Goal: Check status

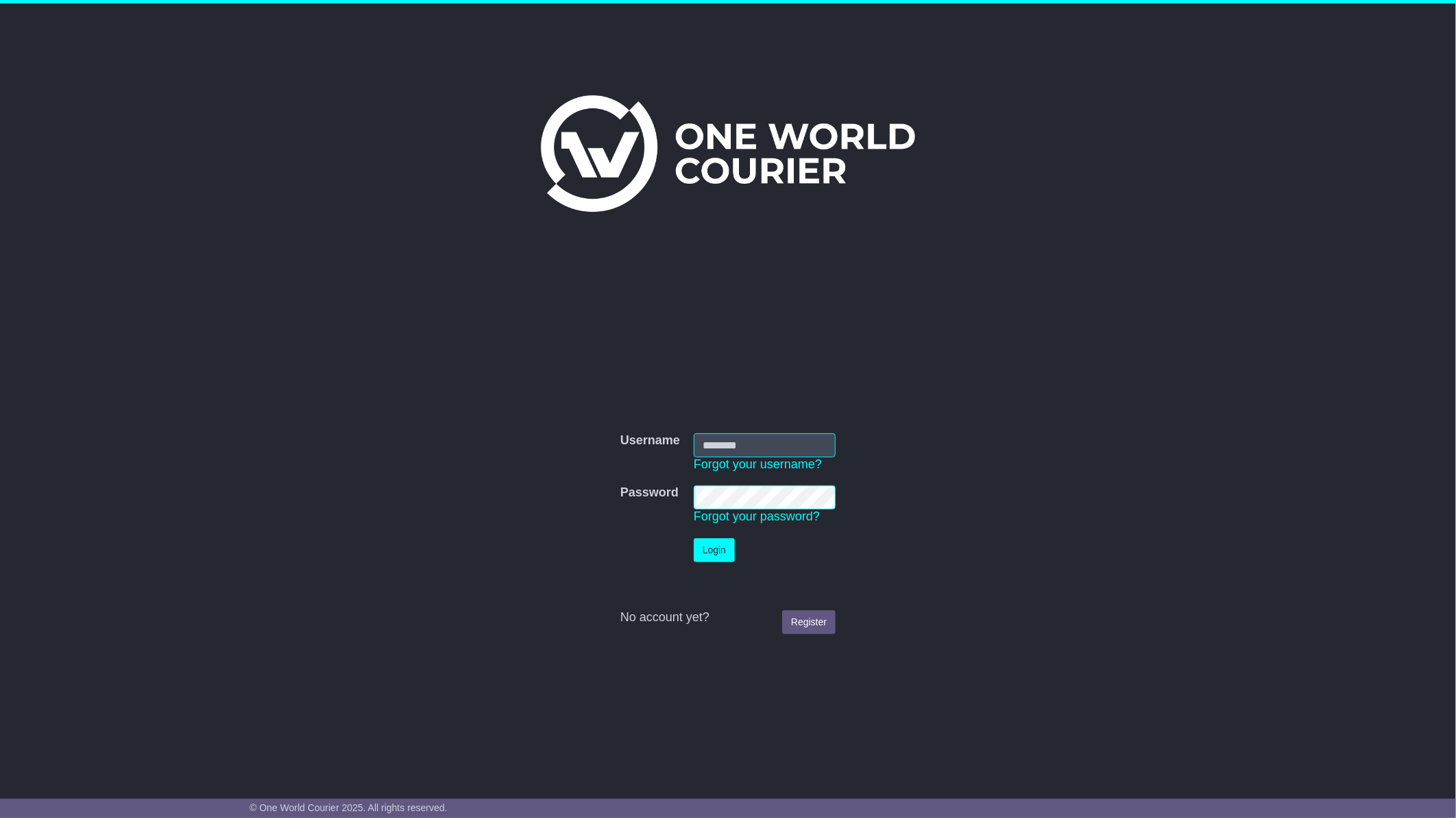
type input "**********"
click at [722, 544] on button "Login" at bounding box center [714, 550] width 41 height 24
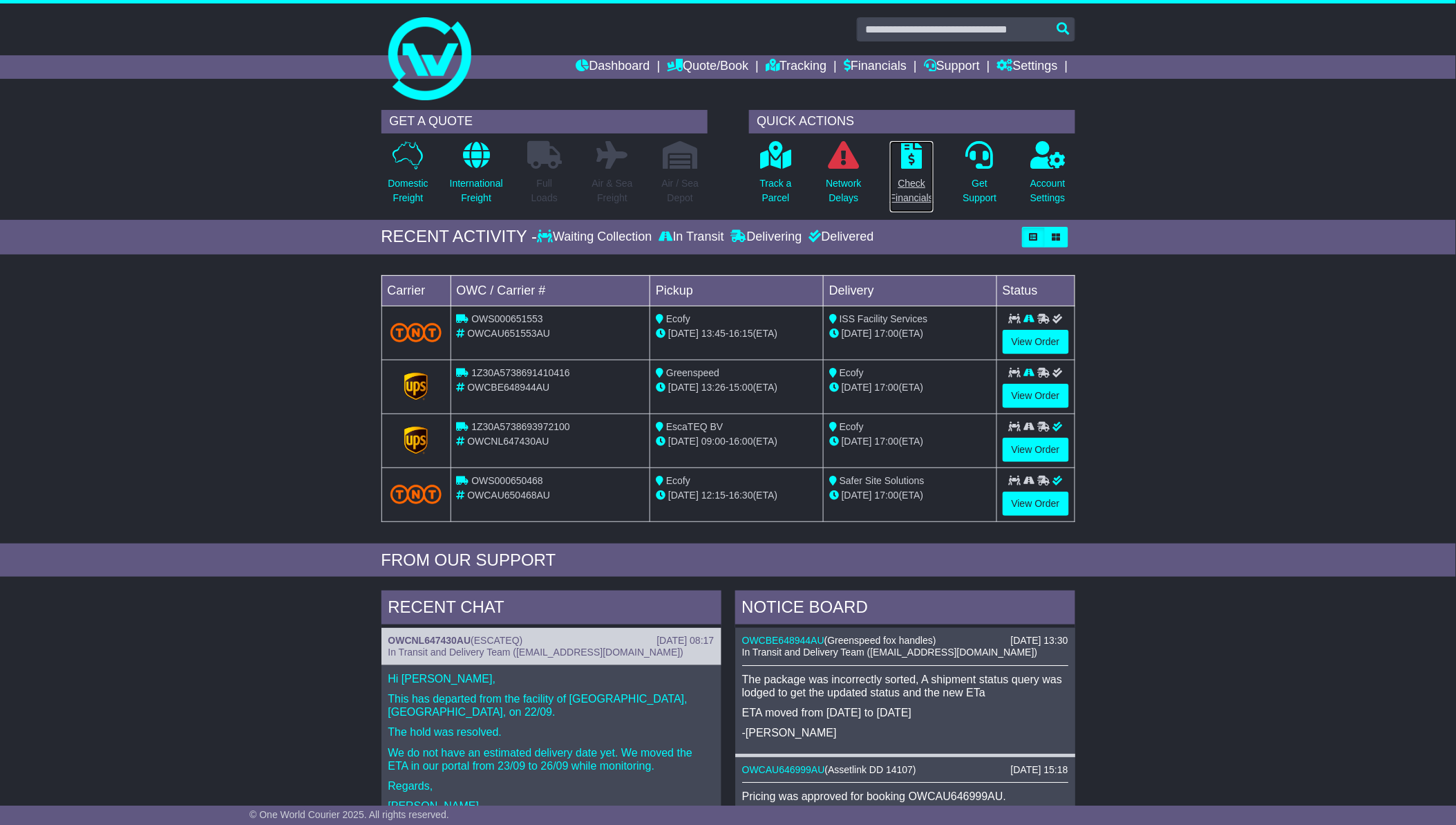
click at [919, 177] on p "Check Financials" at bounding box center [911, 191] width 44 height 29
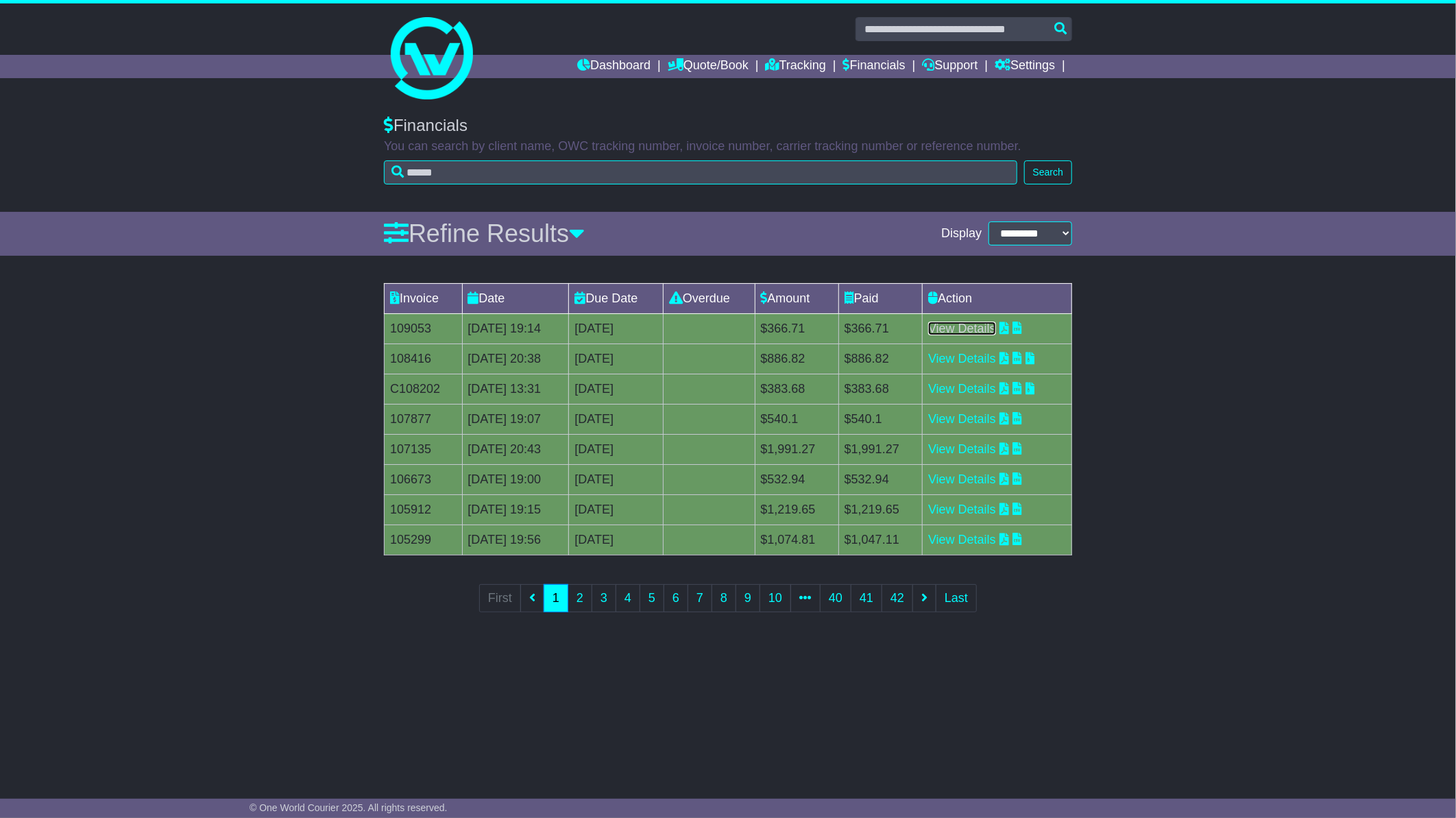
click at [980, 323] on link "View Details" at bounding box center [962, 328] width 68 height 14
